Goal: Task Accomplishment & Management: Manage account settings

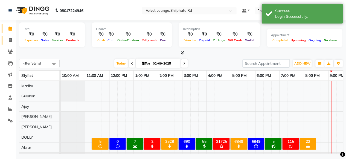
scroll to position [7, 0]
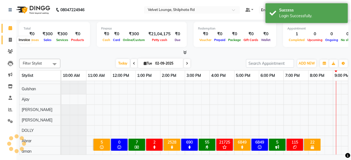
click at [7, 37] on span at bounding box center [10, 40] width 10 height 6
select select "122"
select select "service"
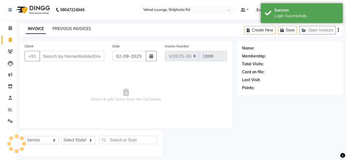
click at [85, 29] on link "PREVIOUS INVOICES" at bounding box center [72, 28] width 39 height 5
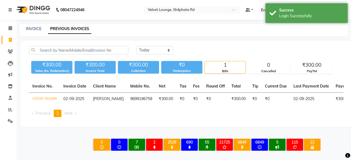
click at [132, 45] on div "[DATE] [DATE] Custom Range ₹300.00 Value (Ex. Redemption) ₹300.00 Invoice Total…" at bounding box center [186, 84] width 332 height 87
click at [158, 53] on select "[DATE] [DATE] Custom Range" at bounding box center [154, 50] width 37 height 8
select select "[DATE]"
click at [136, 46] on select "[DATE] [DATE] Custom Range" at bounding box center [154, 50] width 37 height 8
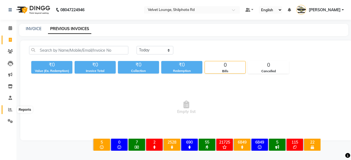
click at [10, 110] on icon at bounding box center [10, 110] width 4 height 4
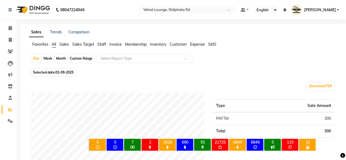
click at [329, 10] on span "[PERSON_NAME]" at bounding box center [320, 10] width 32 height 6
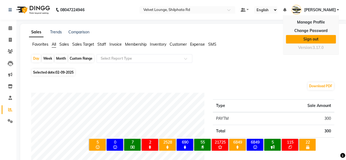
click at [319, 41] on link "Sign out" at bounding box center [311, 39] width 50 height 8
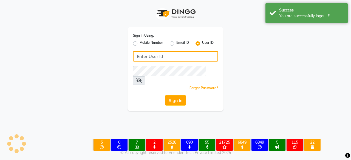
type input "7400009327"
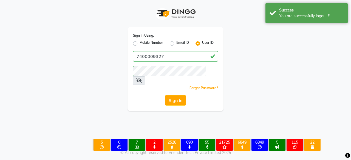
click at [139, 45] on label "Mobile Number" at bounding box center [151, 43] width 24 height 7
click at [139, 44] on input "Mobile Number" at bounding box center [141, 42] width 4 height 4
radio input "true"
radio input "false"
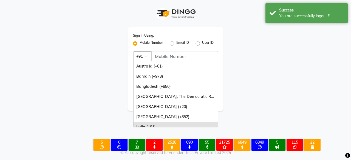
click at [150, 56] on span at bounding box center [147, 58] width 7 height 6
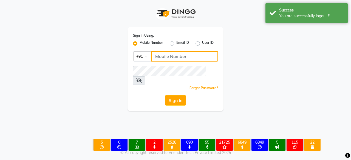
click at [161, 57] on input "Username" at bounding box center [184, 56] width 67 height 10
type input "7400009327"
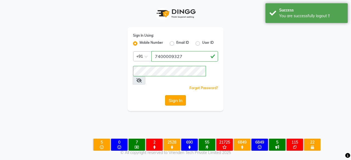
click at [173, 95] on button "Sign In" at bounding box center [175, 100] width 21 height 10
